Goal: Communication & Community: Answer question/provide support

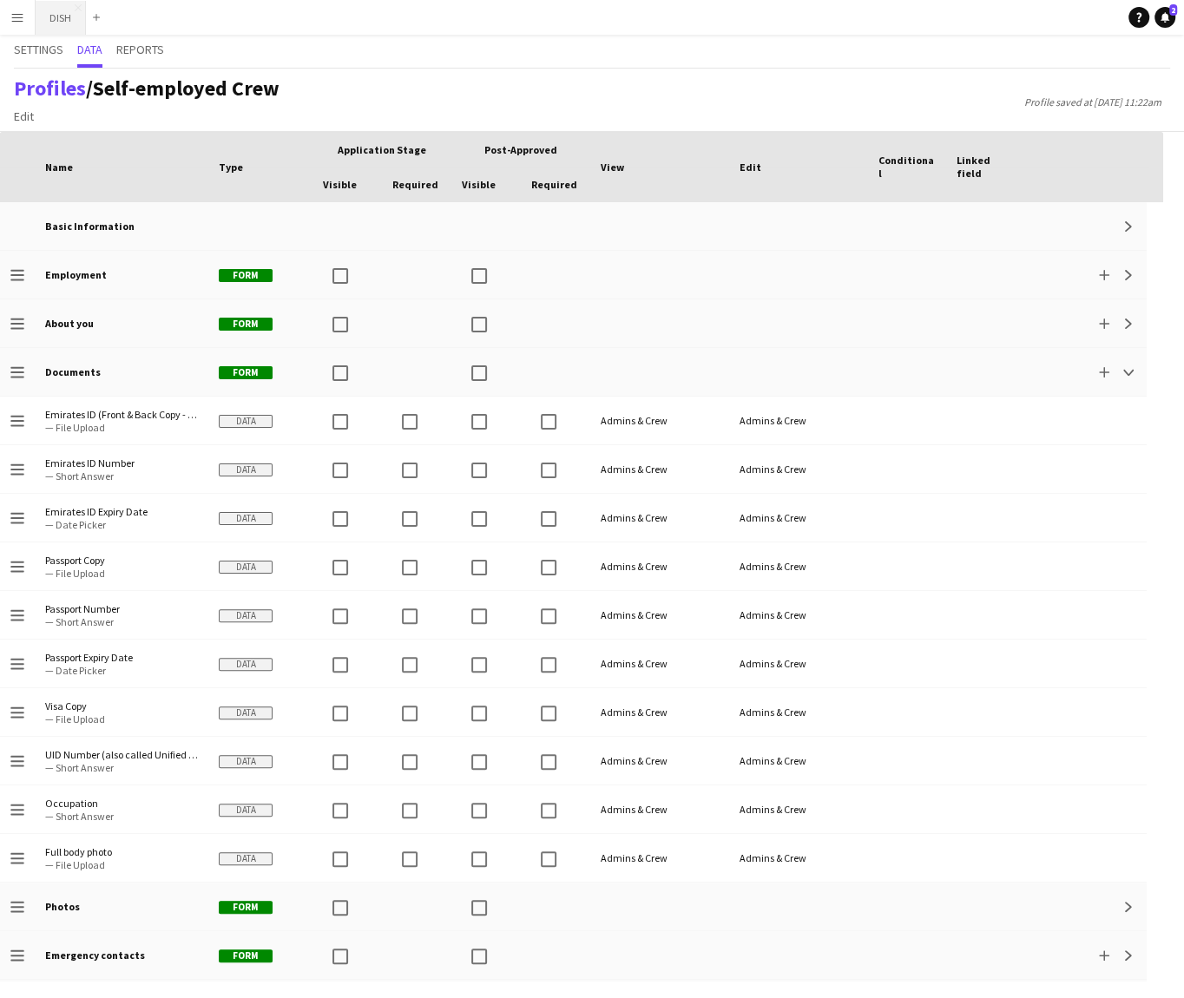
click at [53, 7] on button "DISH Close" at bounding box center [61, 18] width 50 height 34
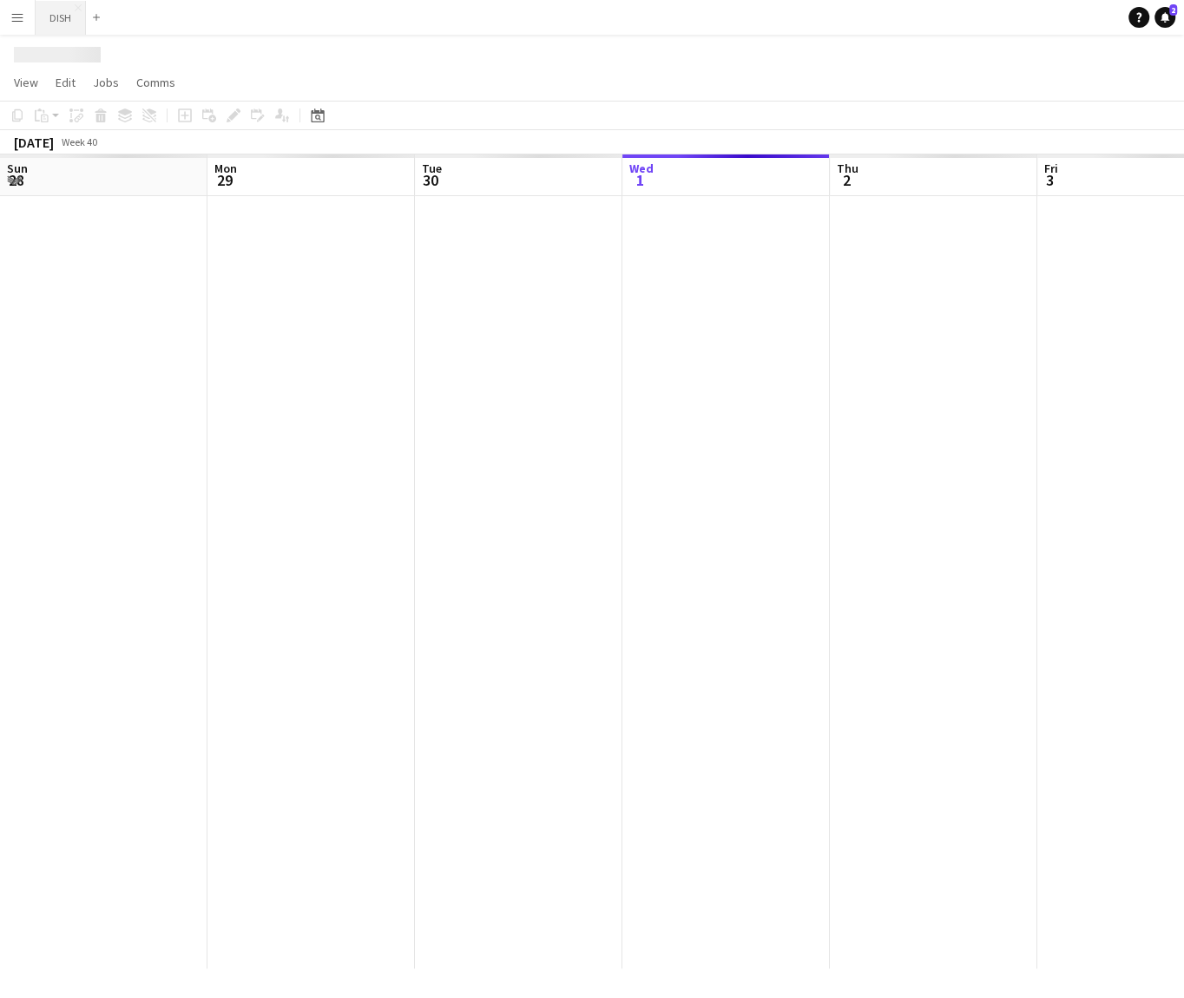
scroll to position [0, 415]
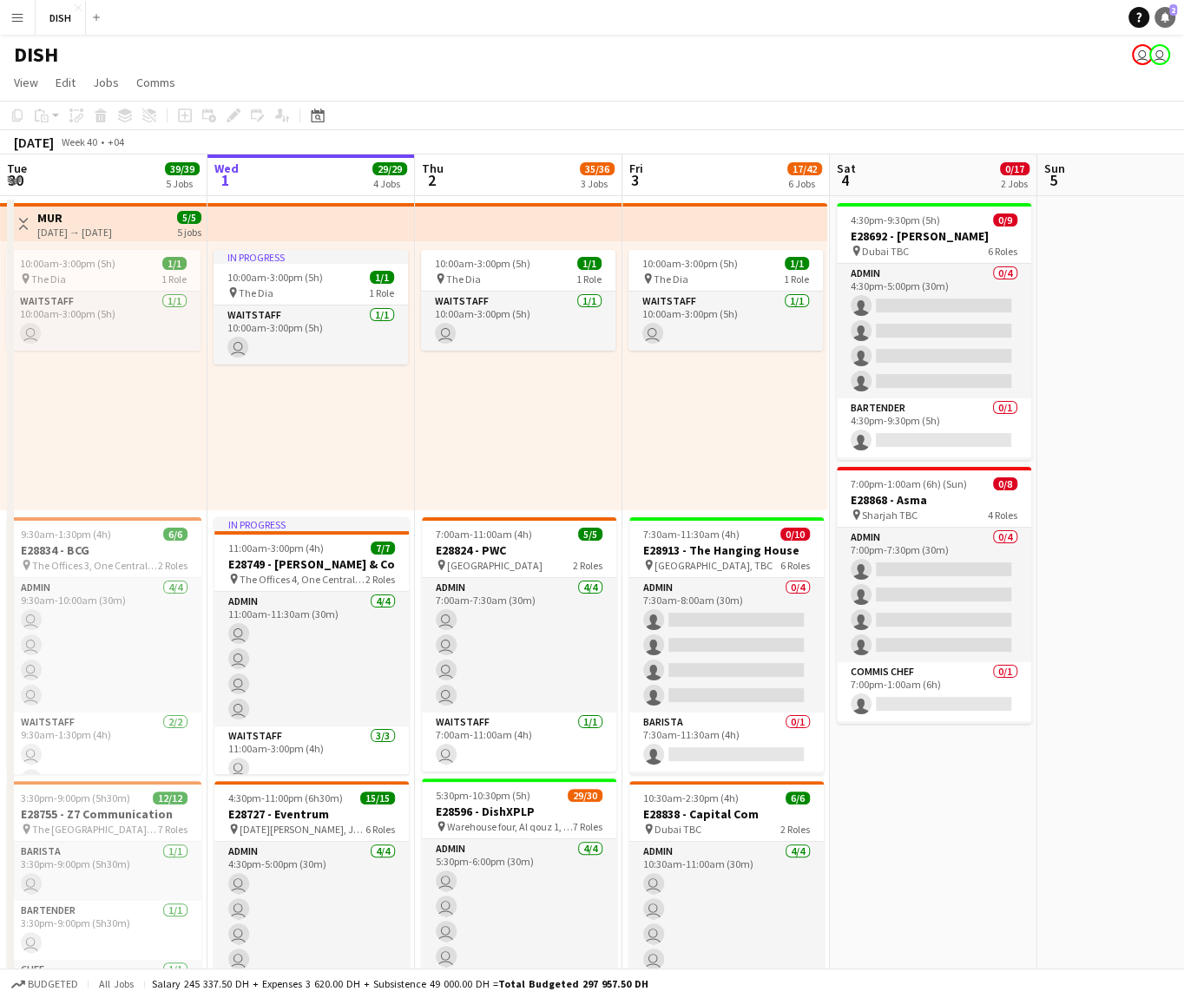
click at [1160, 18] on div "Help Notifications 2" at bounding box center [1156, 17] width 56 height 21
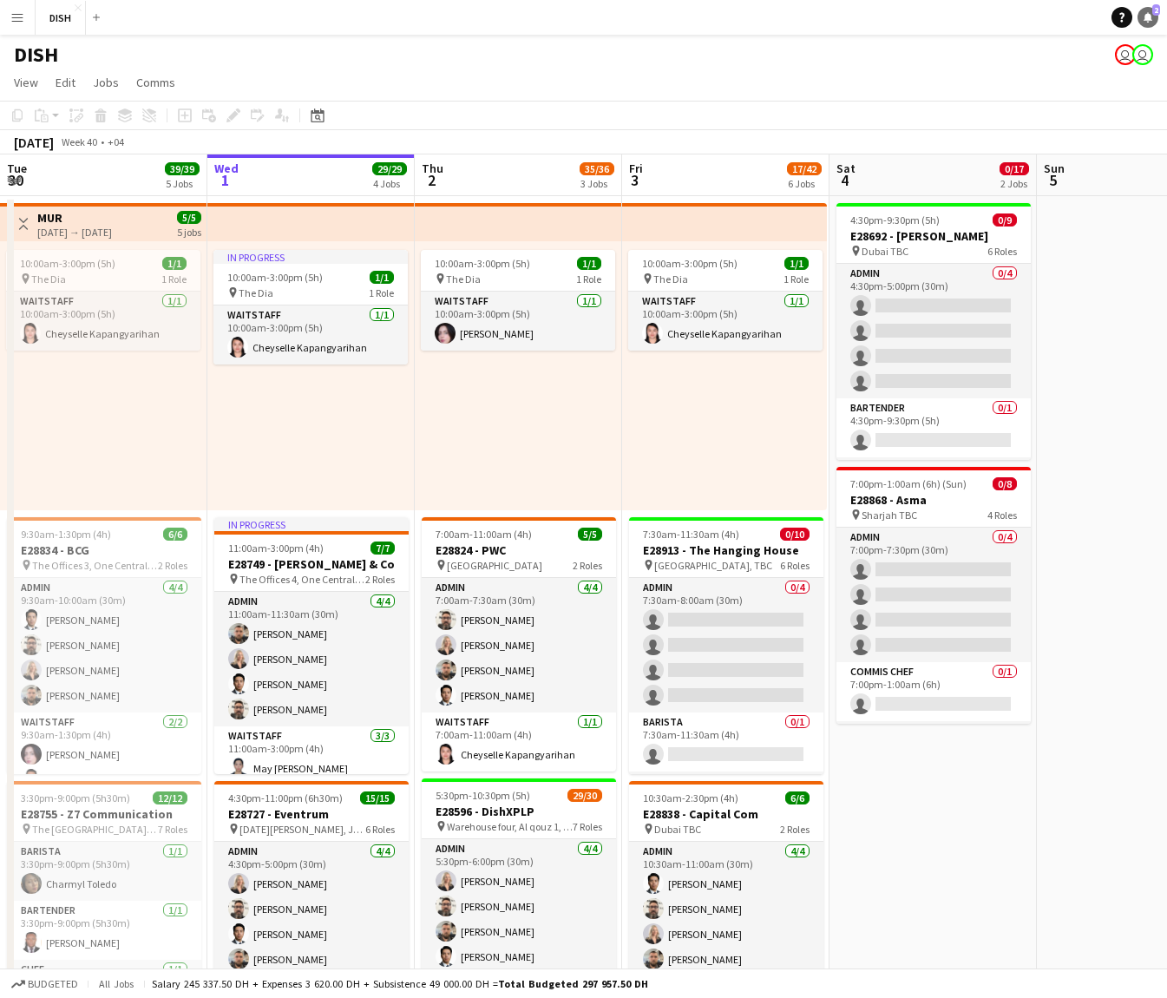
click at [1147, 23] on link "Notifications 2" at bounding box center [1148, 17] width 21 height 21
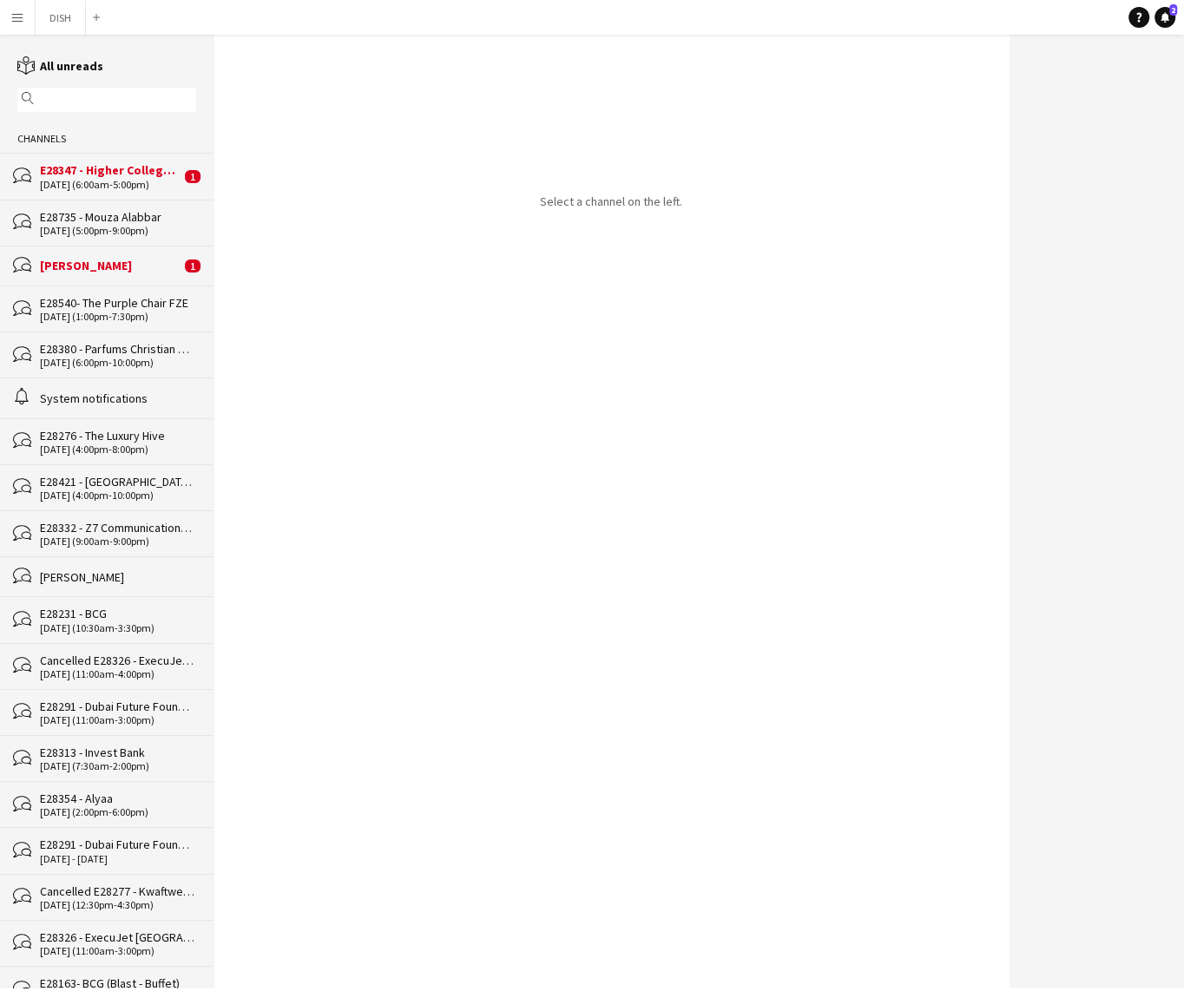
click at [142, 187] on div "[DATE] (6:00am-5:00pm)" at bounding box center [110, 185] width 141 height 12
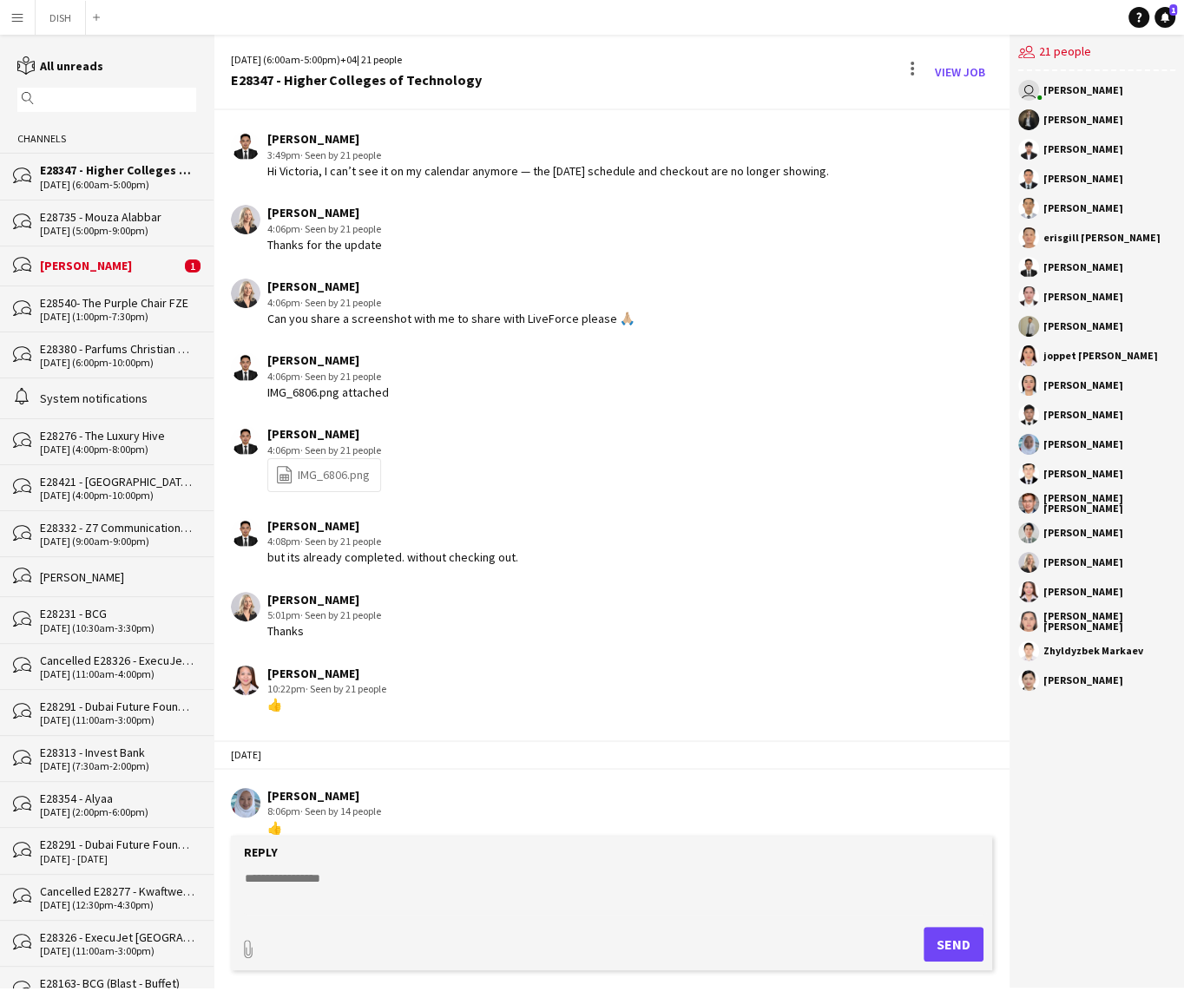
scroll to position [2007, 0]
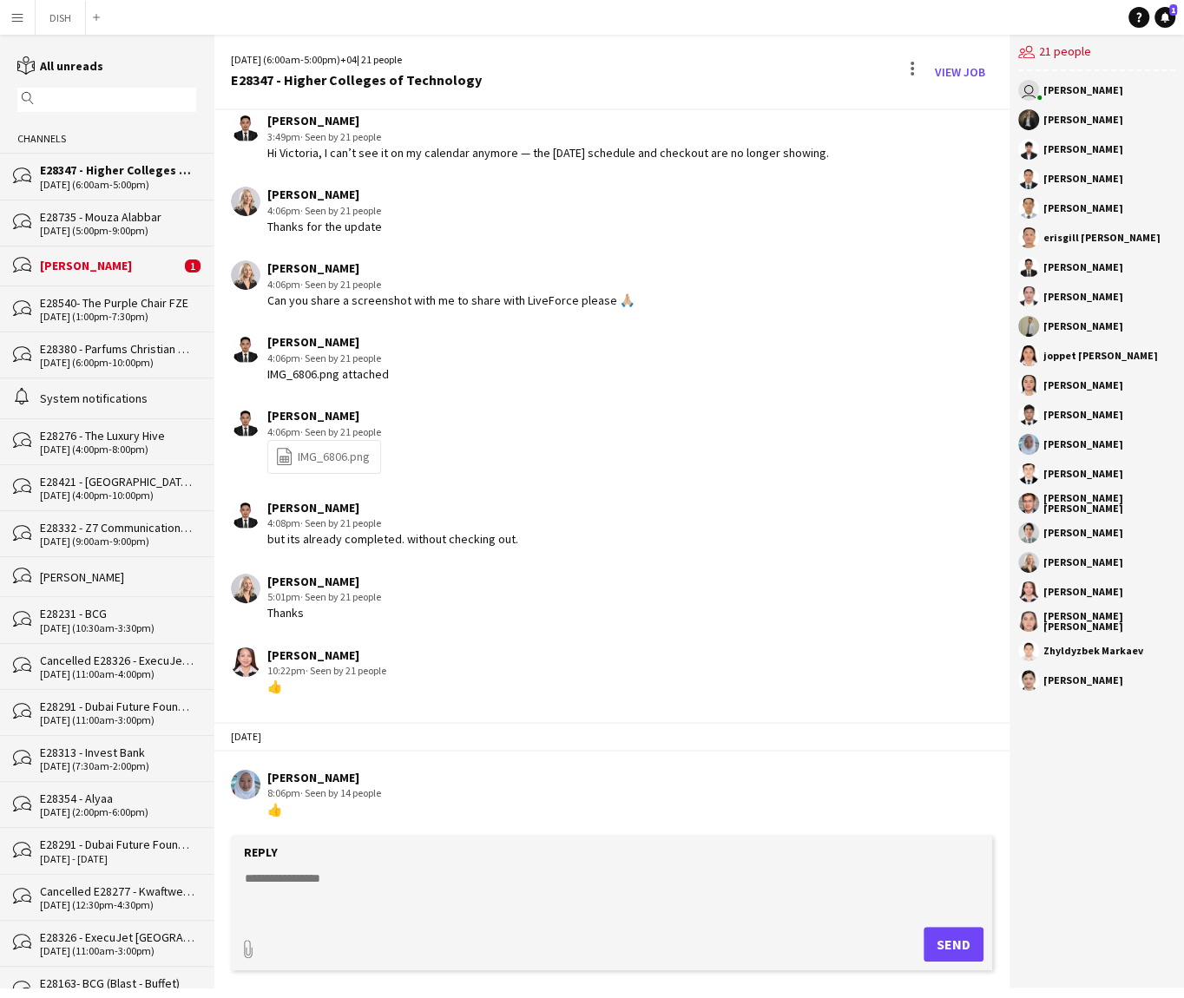
click at [108, 259] on div "[PERSON_NAME]" at bounding box center [110, 266] width 141 height 16
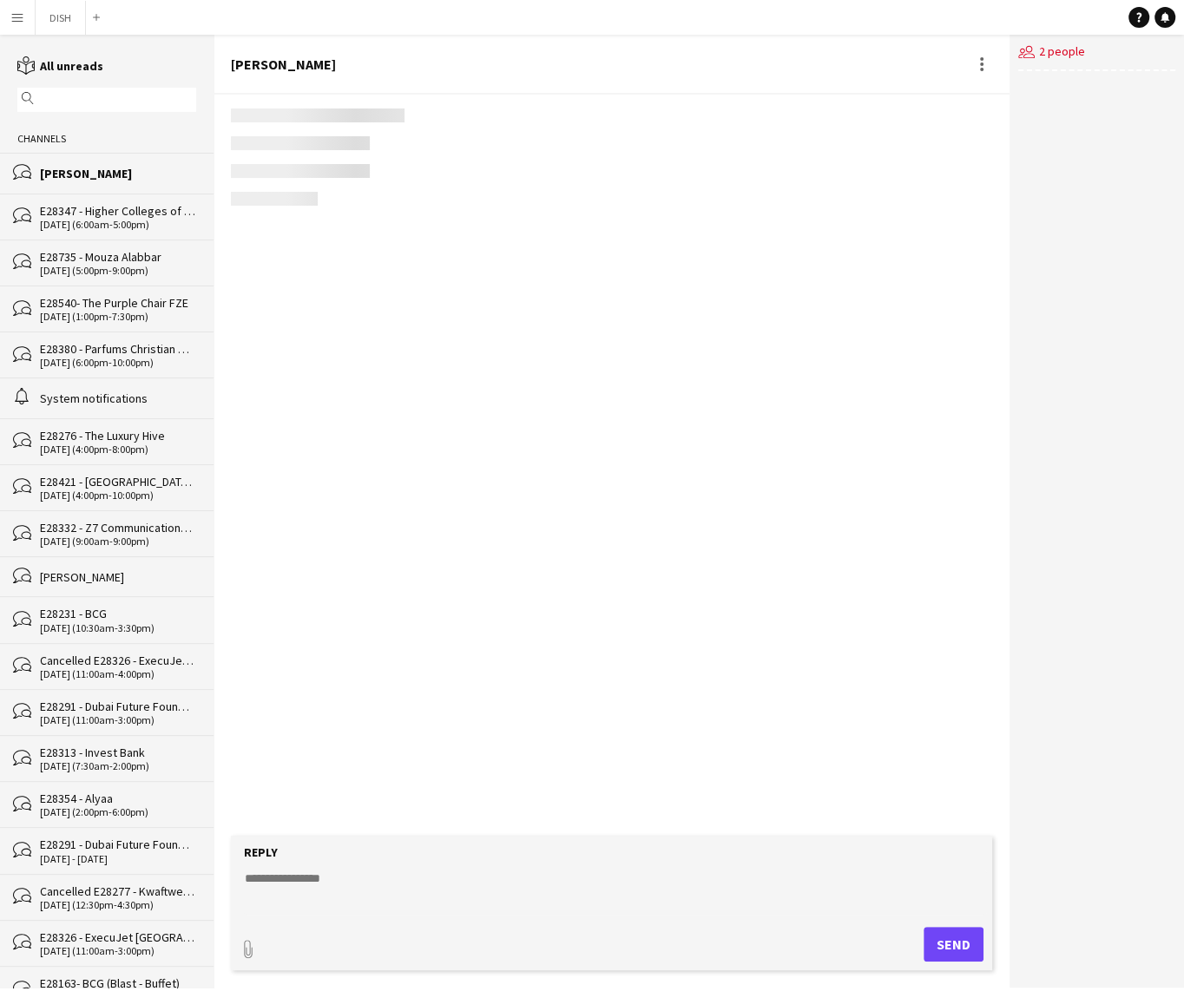
scroll to position [118, 0]
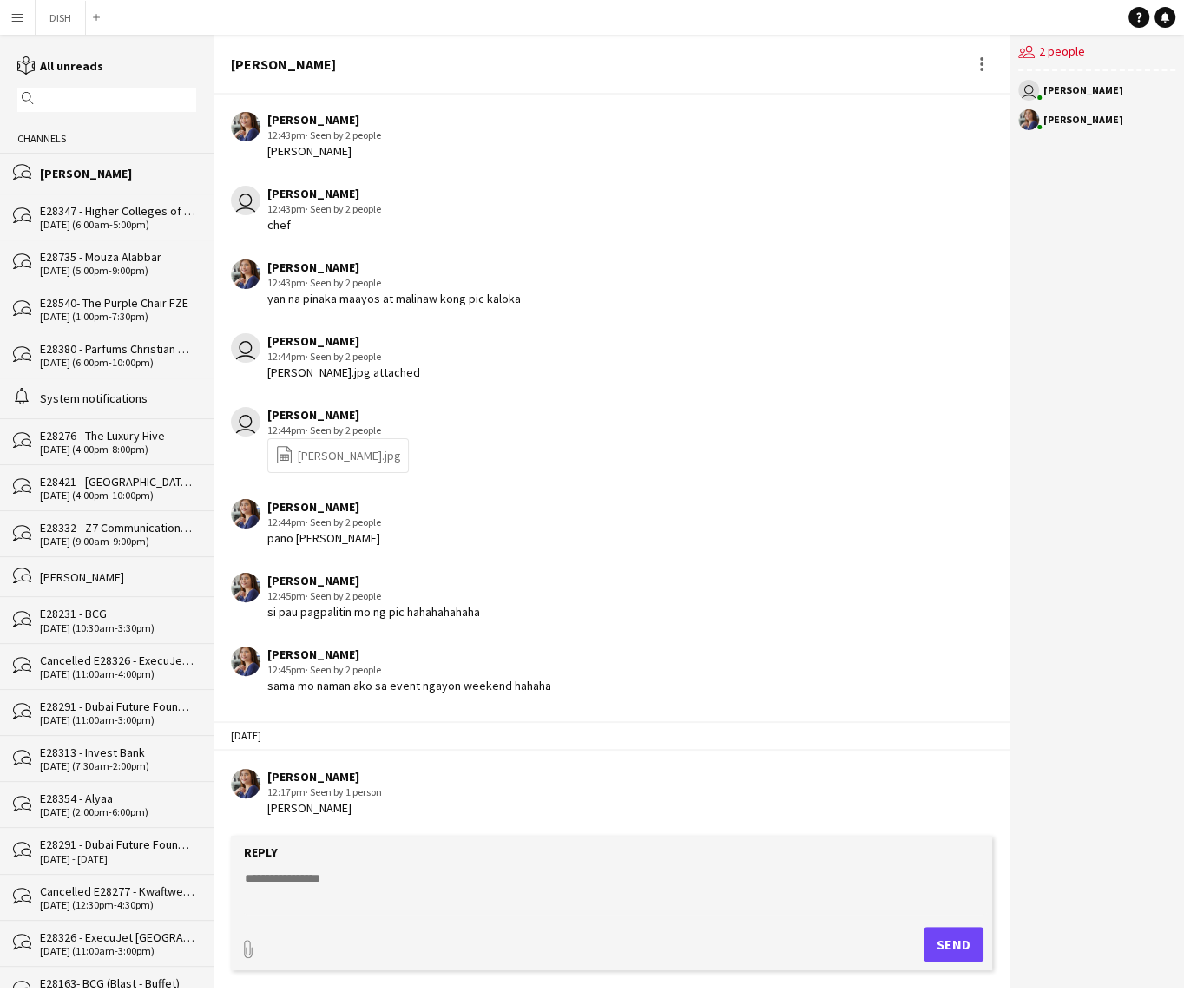
click at [347, 874] on textarea at bounding box center [615, 892] width 744 height 45
type textarea "***"
click at [951, 951] on button "Send" at bounding box center [953, 944] width 60 height 35
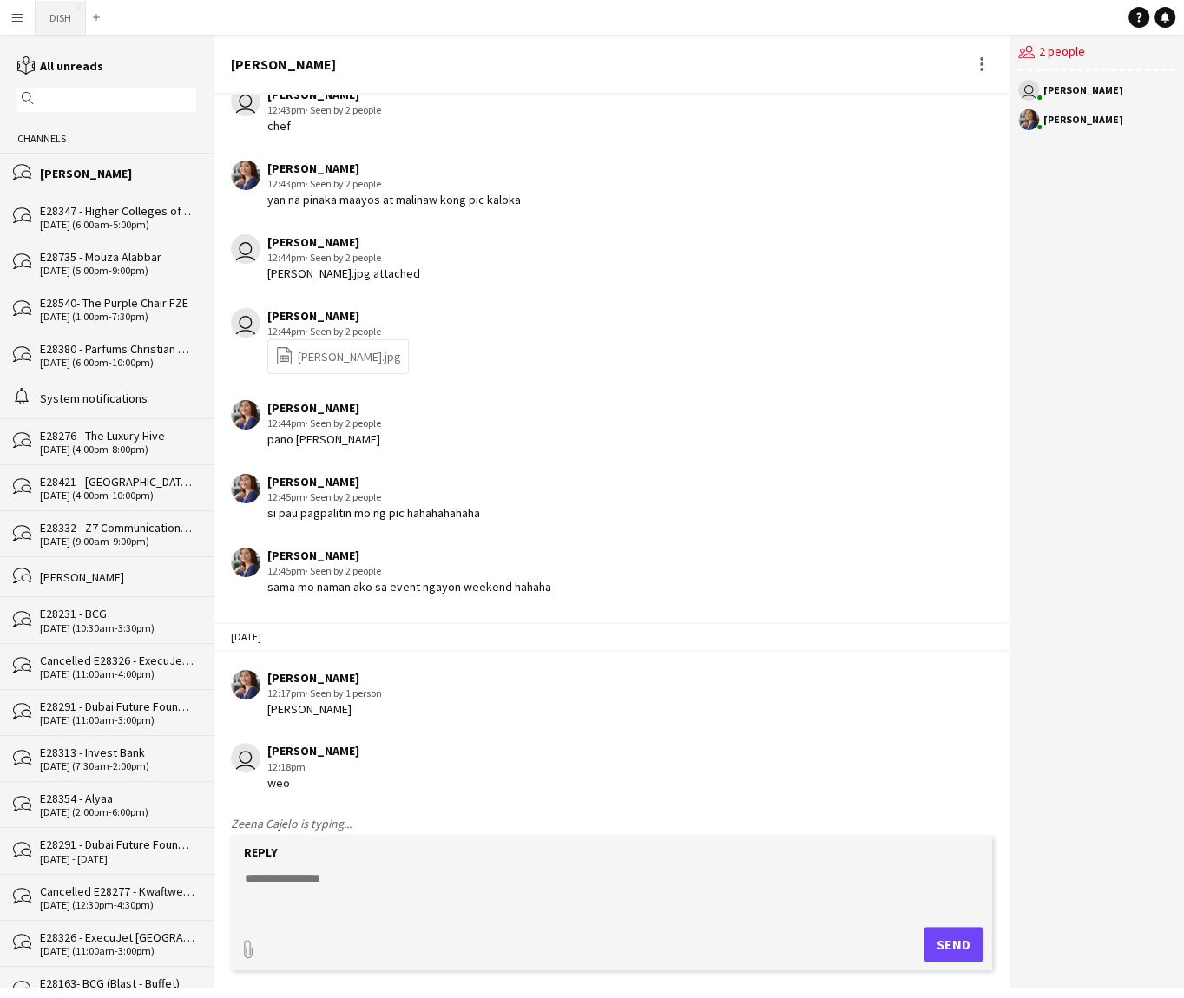
click at [51, 3] on button "DISH Close" at bounding box center [61, 18] width 50 height 34
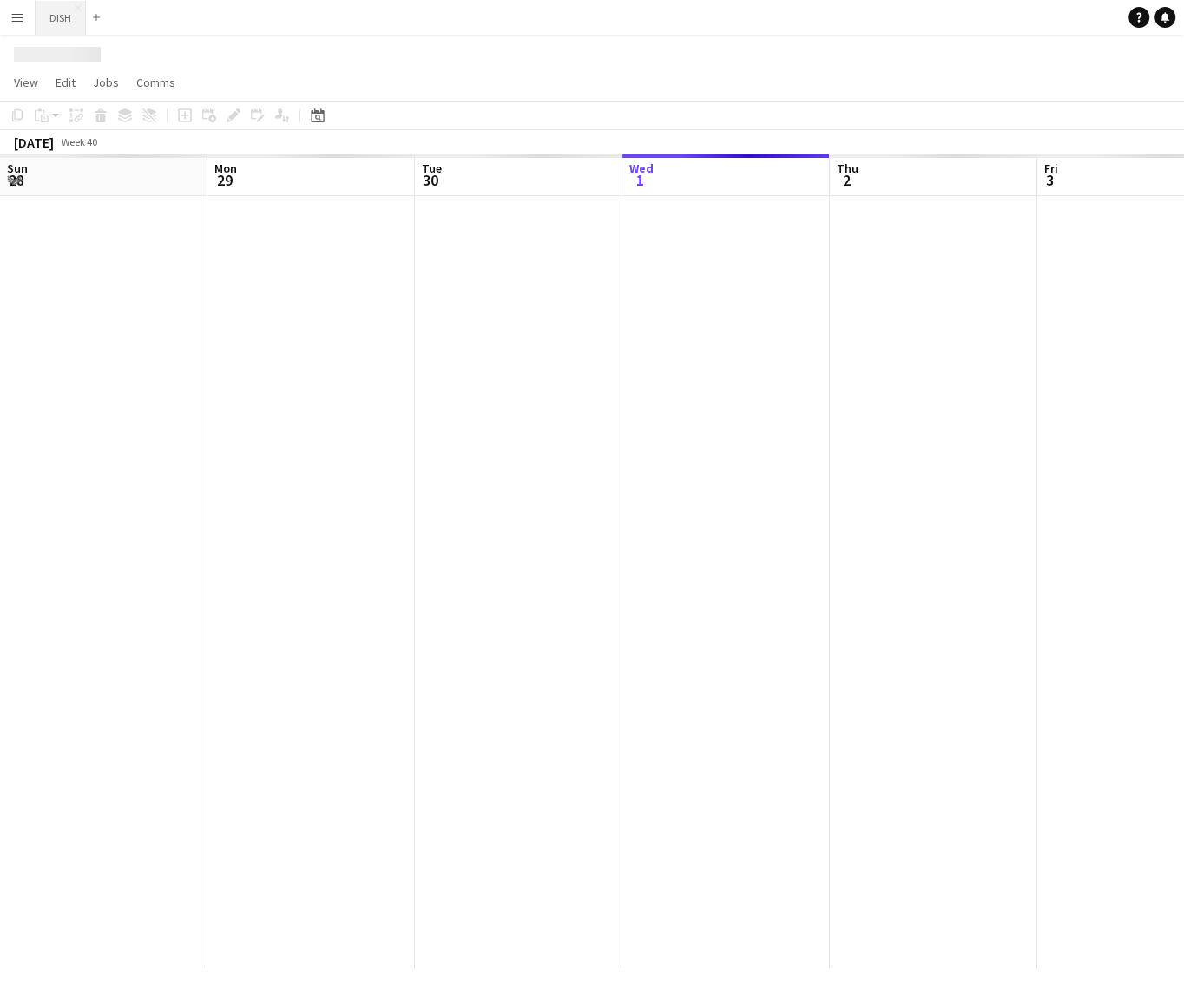
scroll to position [0, 415]
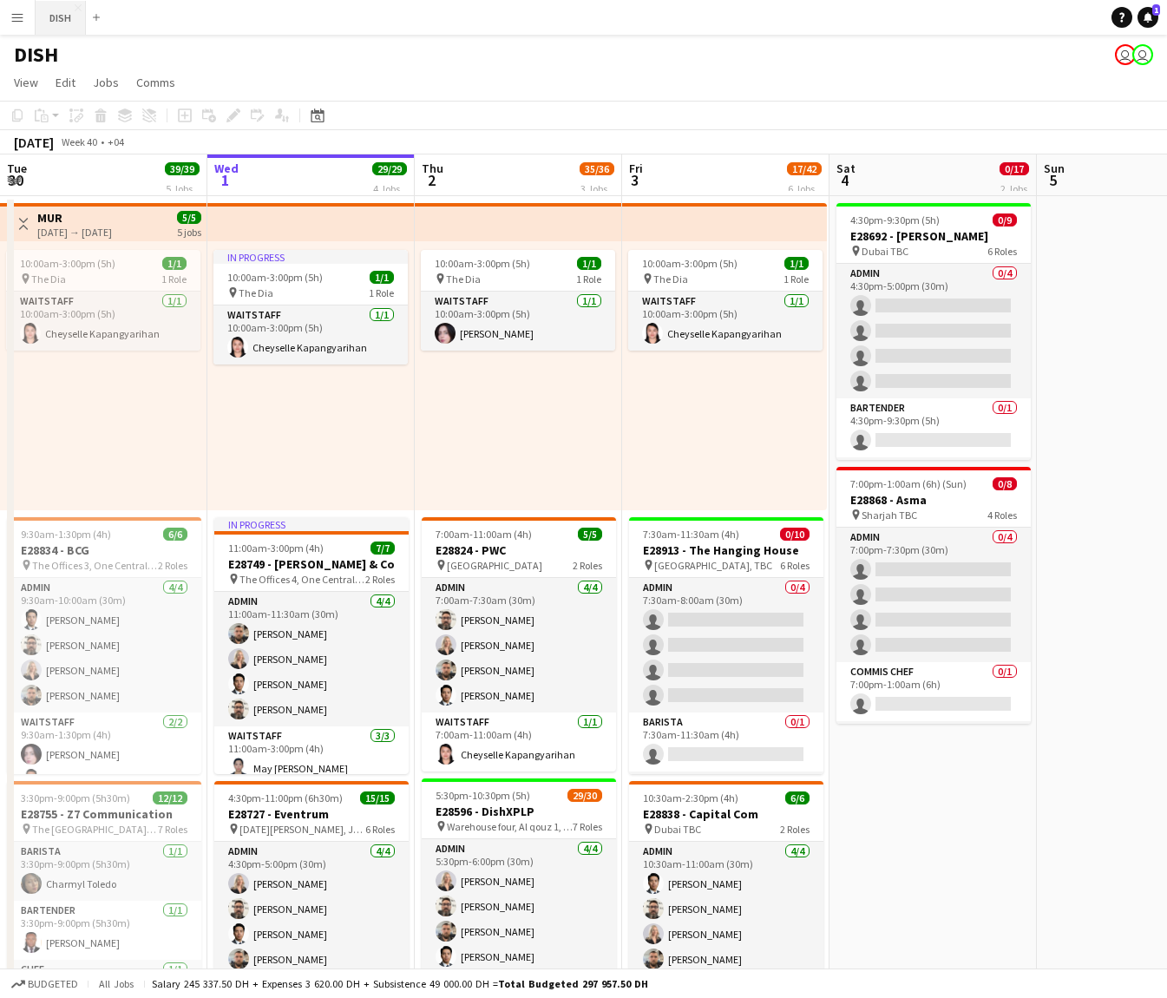
click at [67, 18] on button "DISH Close" at bounding box center [61, 18] width 50 height 34
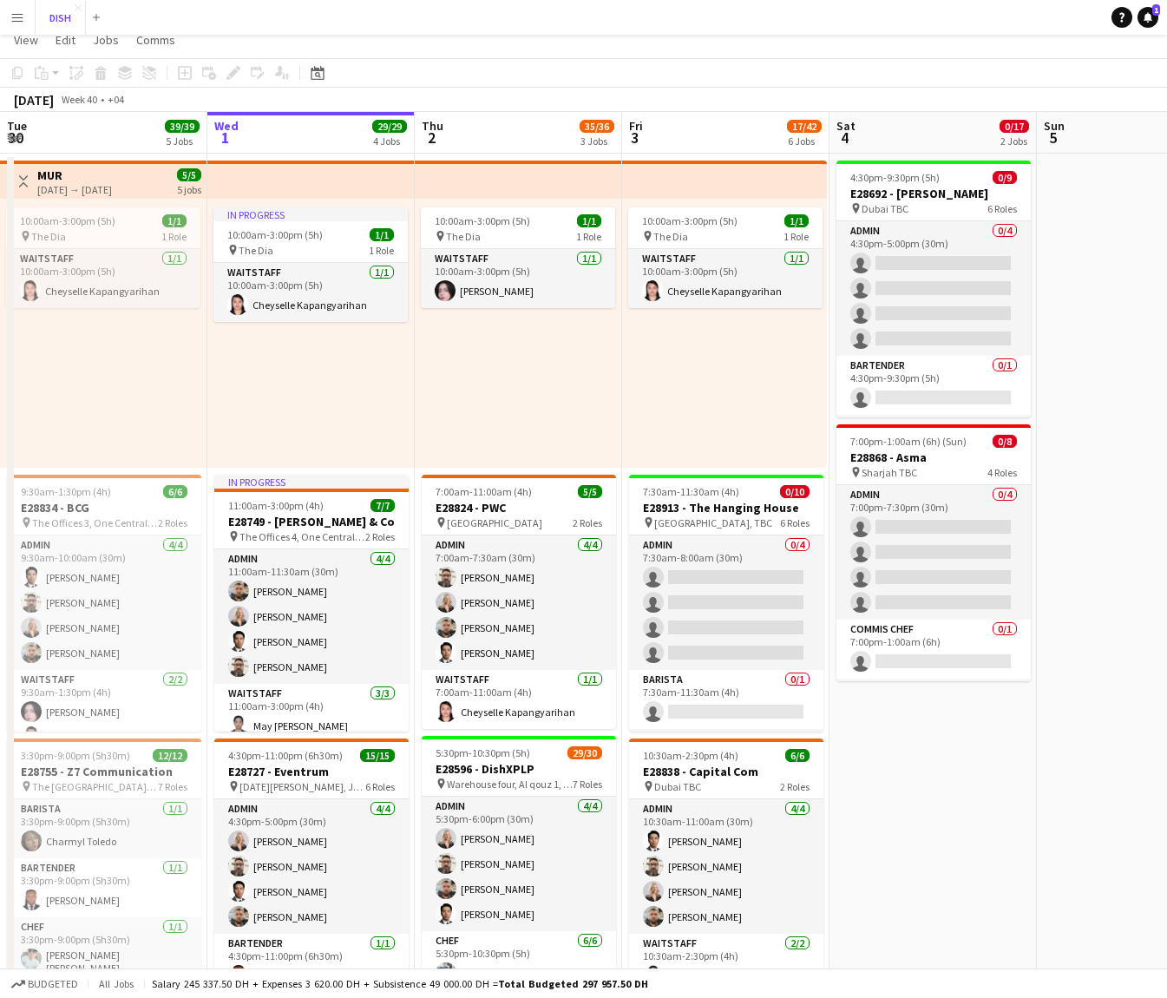
scroll to position [0, 0]
